Goal: Obtain resource: Download file/media

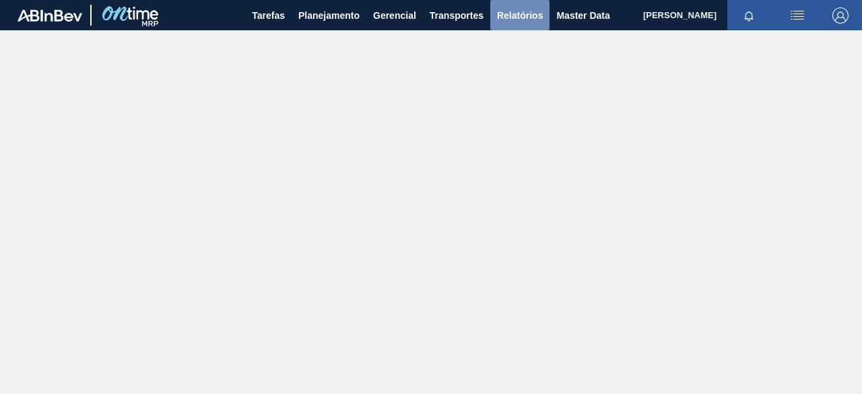
click at [520, 21] on span "Relatórios" at bounding box center [520, 15] width 46 height 16
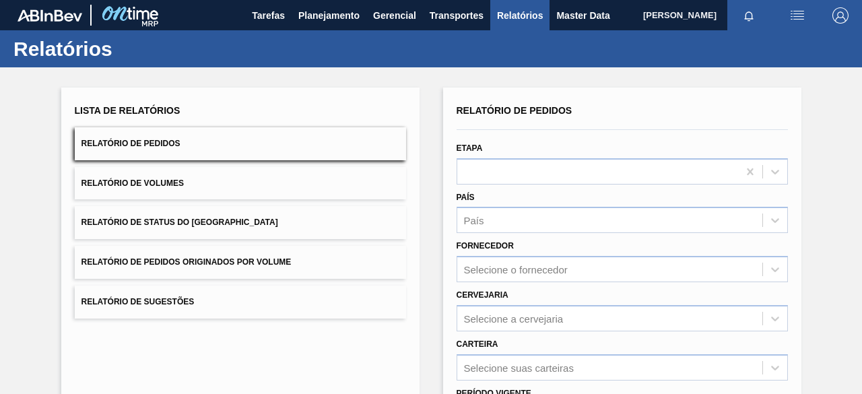
click at [237, 260] on span "Relatório de Pedidos Originados por Volume" at bounding box center [186, 261] width 210 height 9
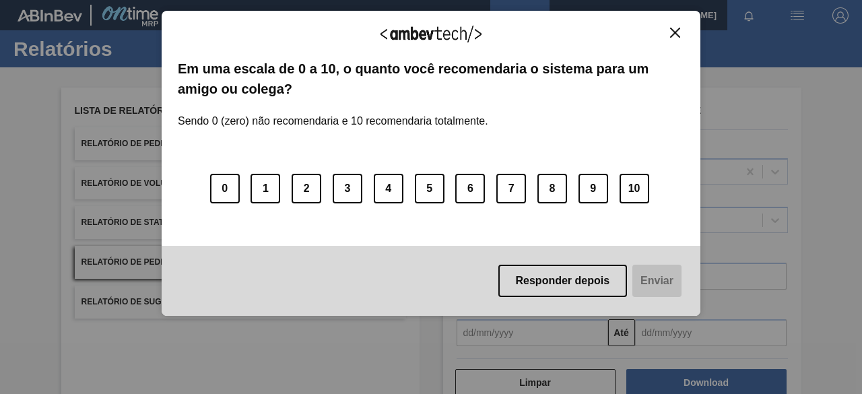
drag, startPoint x: 676, startPoint y: 30, endPoint x: 596, endPoint y: 127, distance: 125.3
click at [676, 31] on img "Close" at bounding box center [675, 33] width 10 height 10
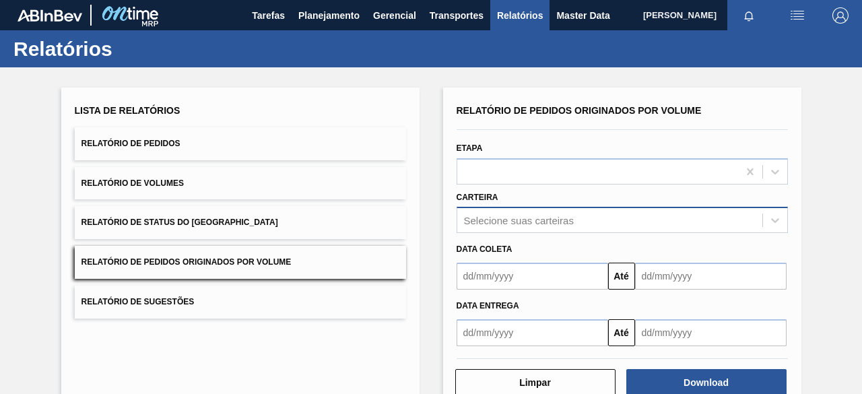
click at [518, 219] on div "Selecione suas carteiras" at bounding box center [621, 220] width 331 height 26
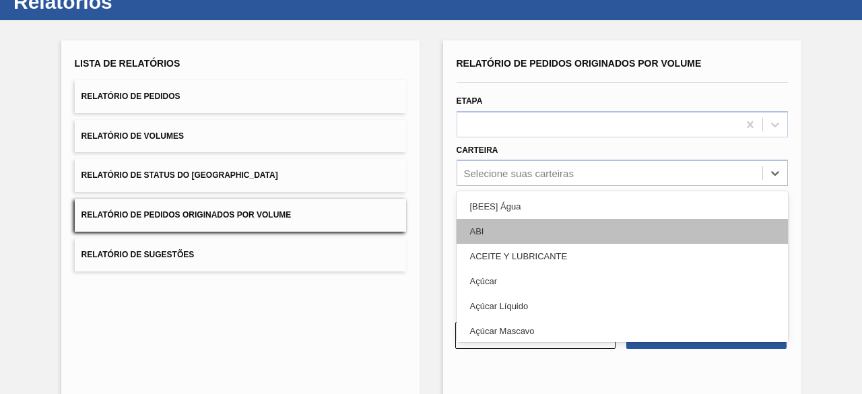
scroll to position [51, 0]
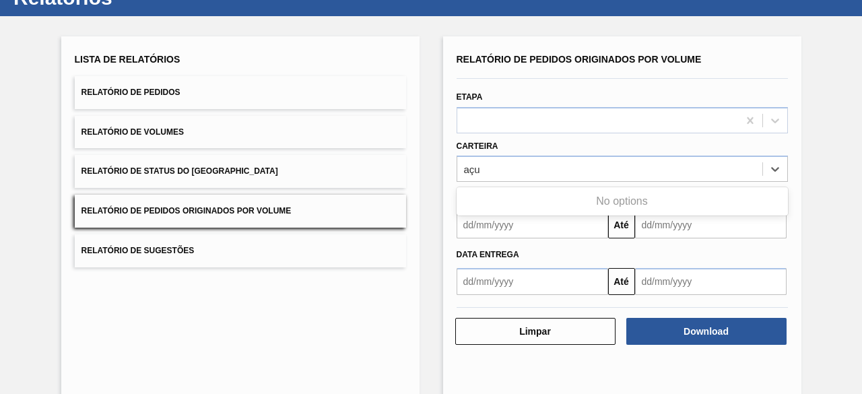
type input "aç"
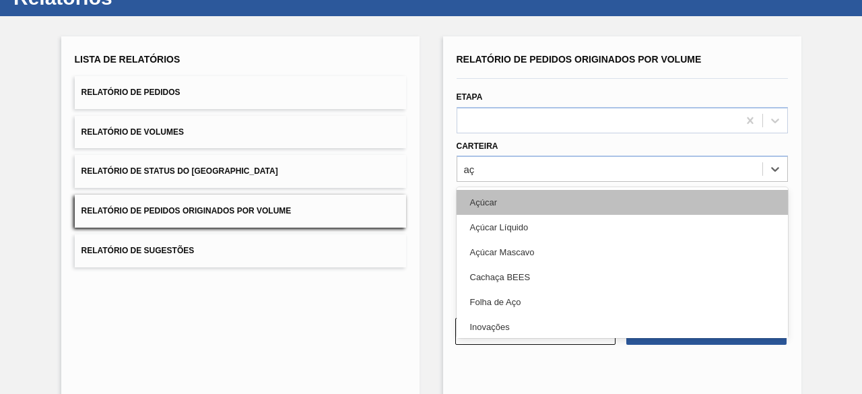
click at [505, 207] on div "Açúcar" at bounding box center [621, 202] width 331 height 25
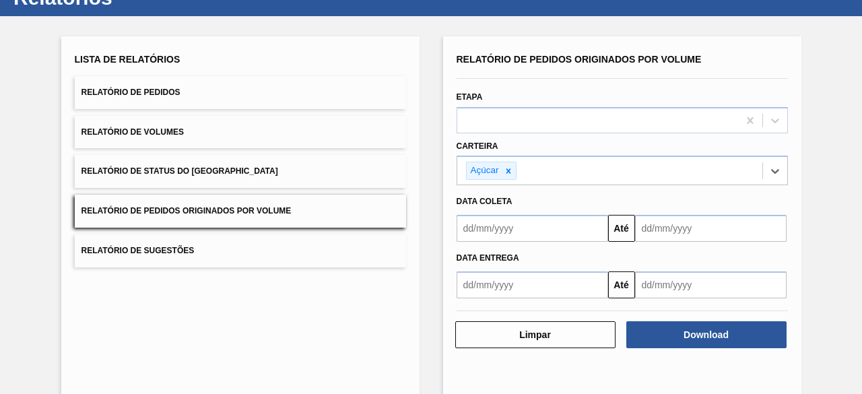
click at [513, 223] on input "text" at bounding box center [531, 228] width 151 height 27
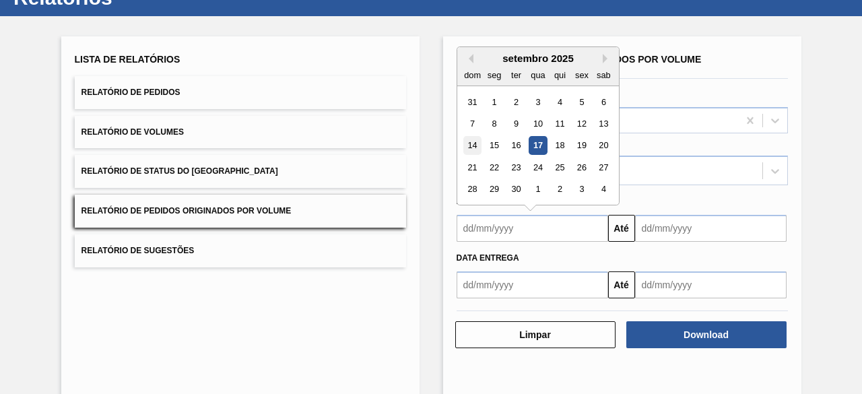
click at [474, 146] on div "14" at bounding box center [472, 146] width 18 height 18
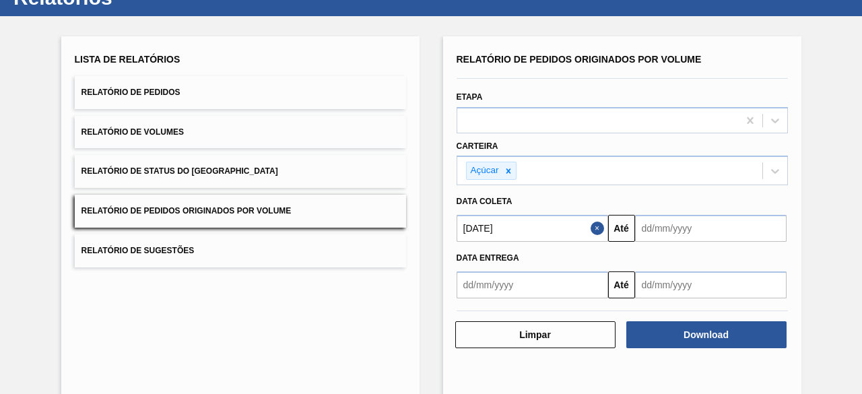
type input "[DATE]"
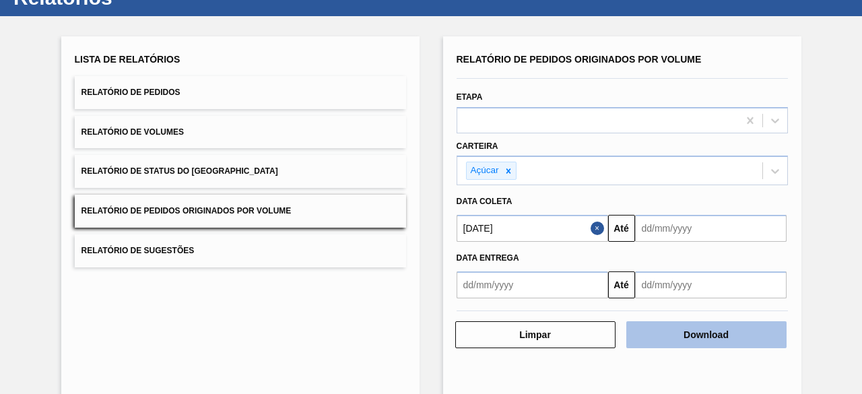
click at [691, 328] on button "Download" at bounding box center [706, 334] width 160 height 27
